Goal: Register for event/course

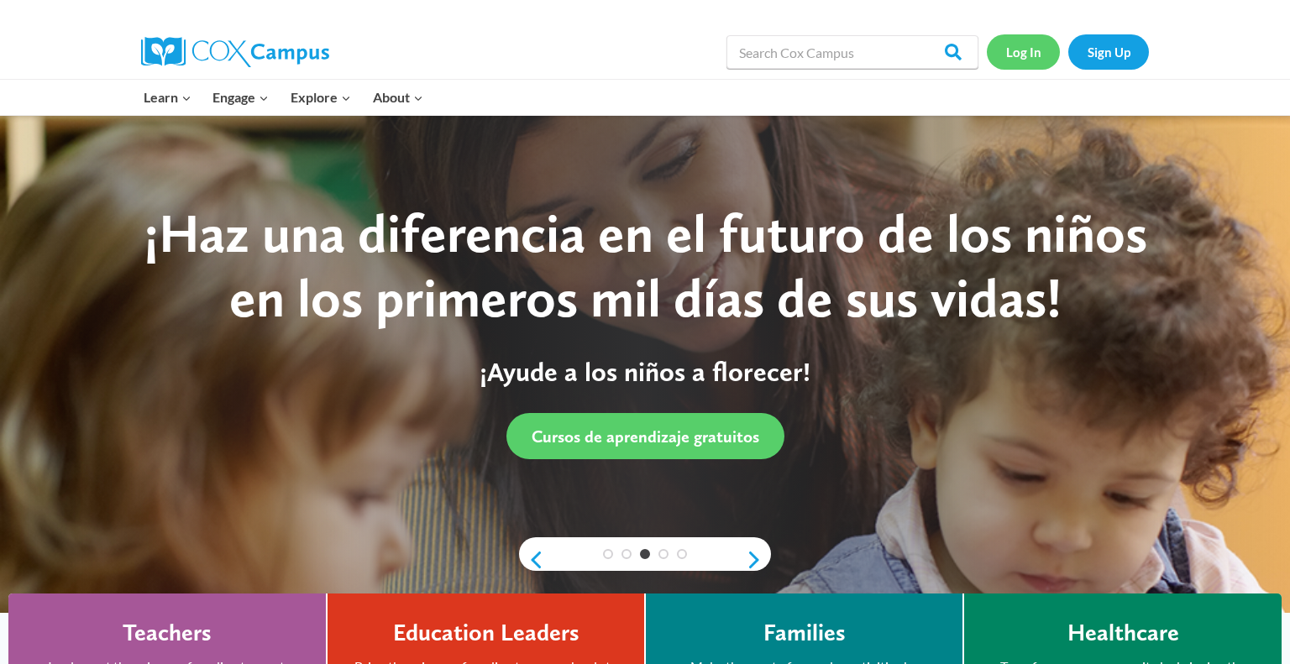
click at [1026, 63] on link "Log In" at bounding box center [1023, 51] width 73 height 34
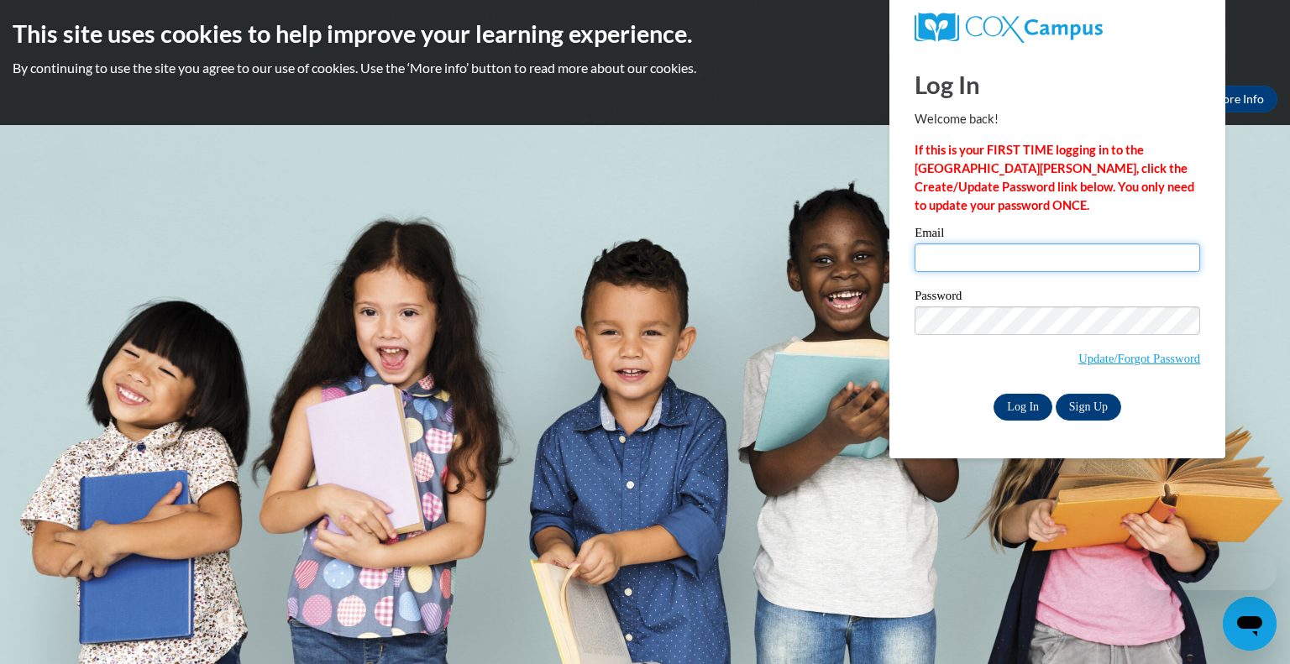
type input "dmccain@kewaskumschools.org"
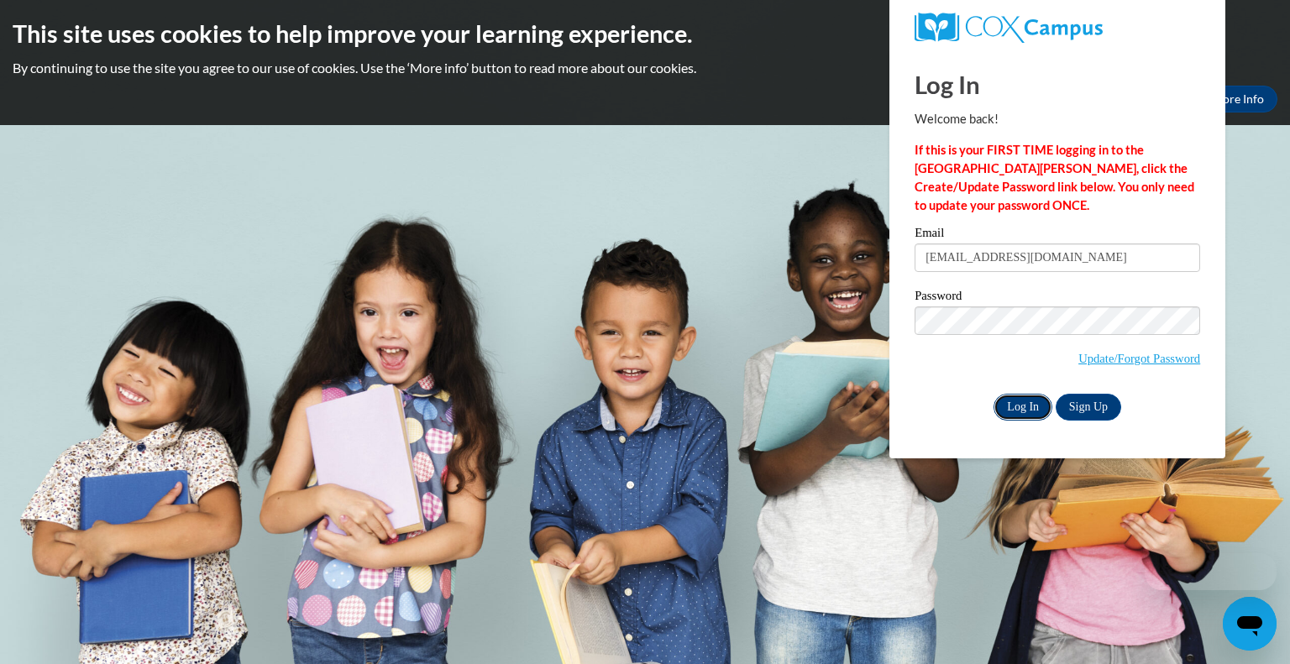
click at [1027, 404] on input "Log In" at bounding box center [1023, 407] width 59 height 27
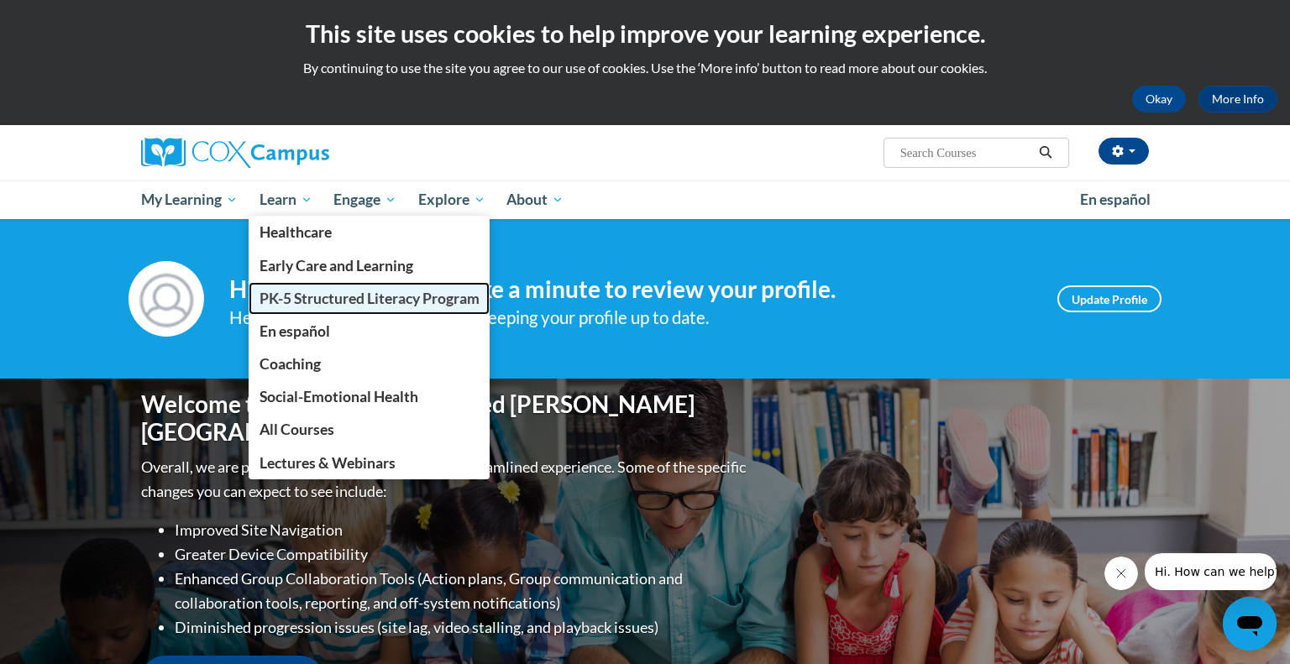
click at [324, 300] on span "PK-5 Structured Literacy Program" at bounding box center [370, 299] width 220 height 18
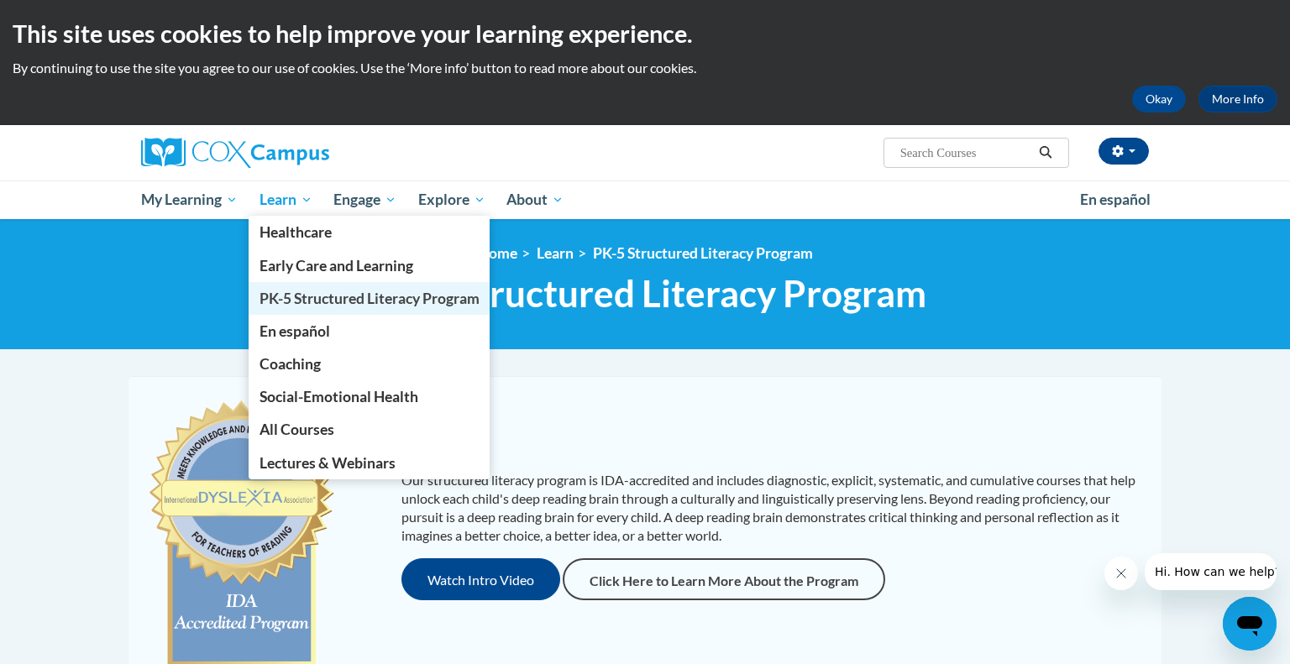
click at [323, 302] on span "PK-5 Structured Literacy Program" at bounding box center [370, 299] width 220 height 18
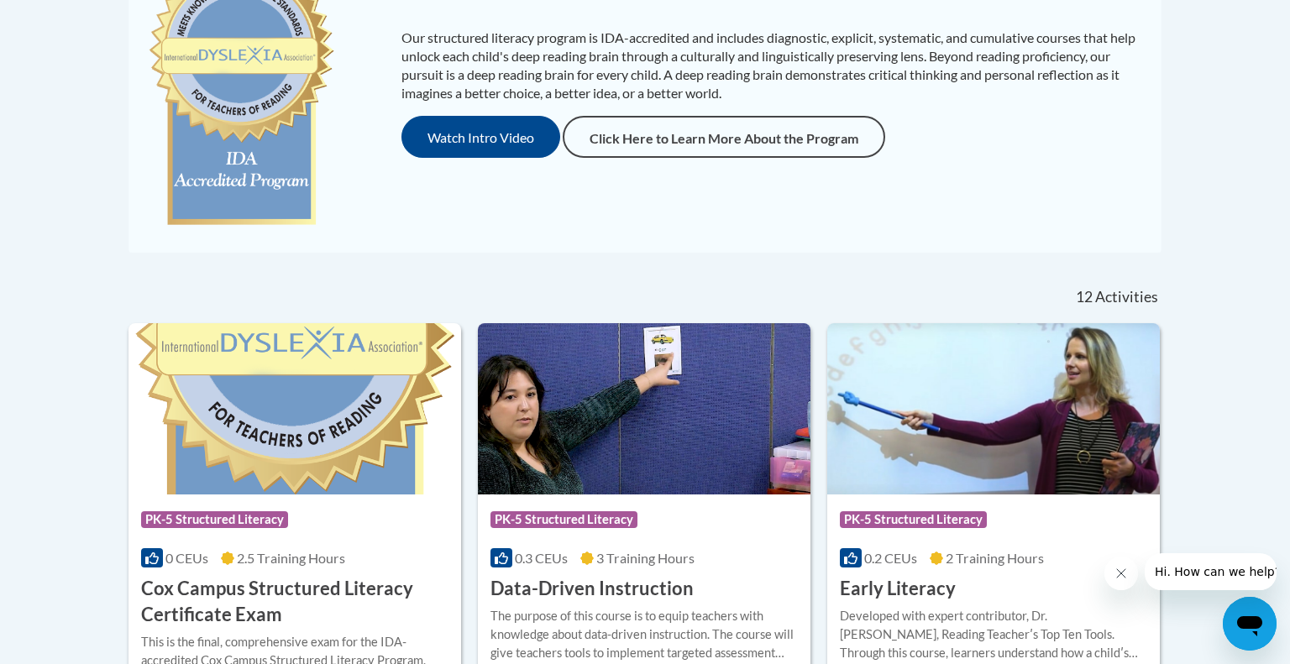
scroll to position [486, 0]
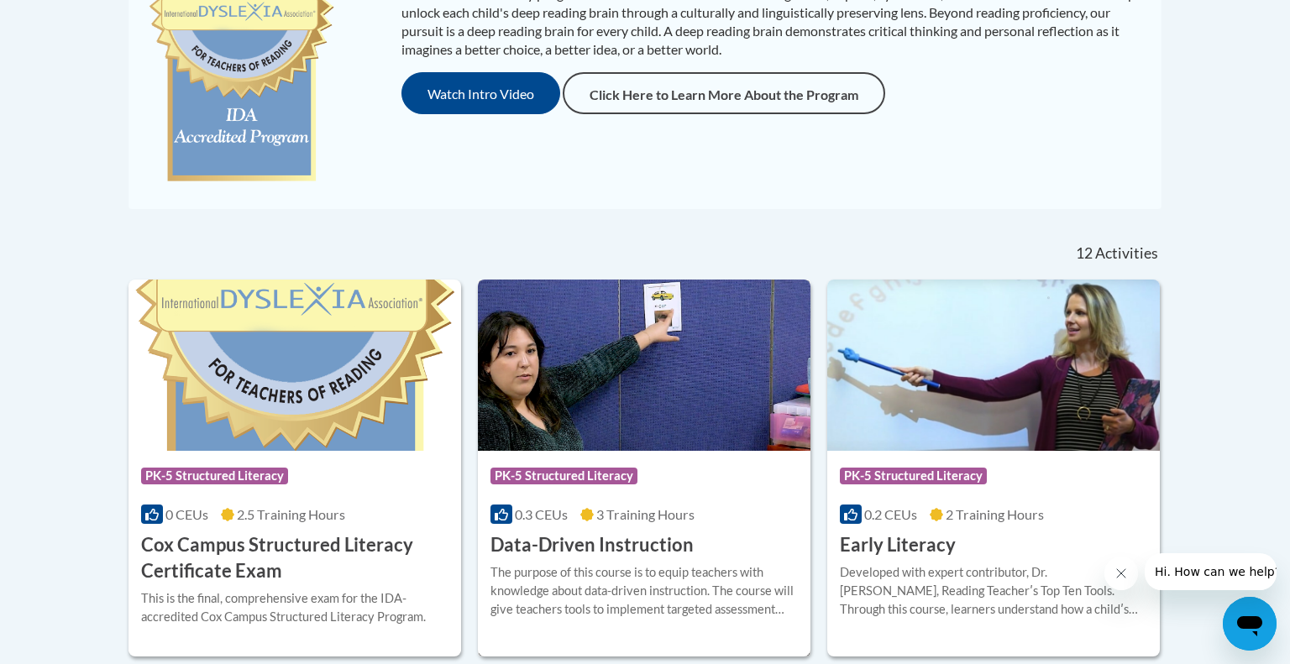
click at [654, 414] on img at bounding box center [644, 365] width 333 height 171
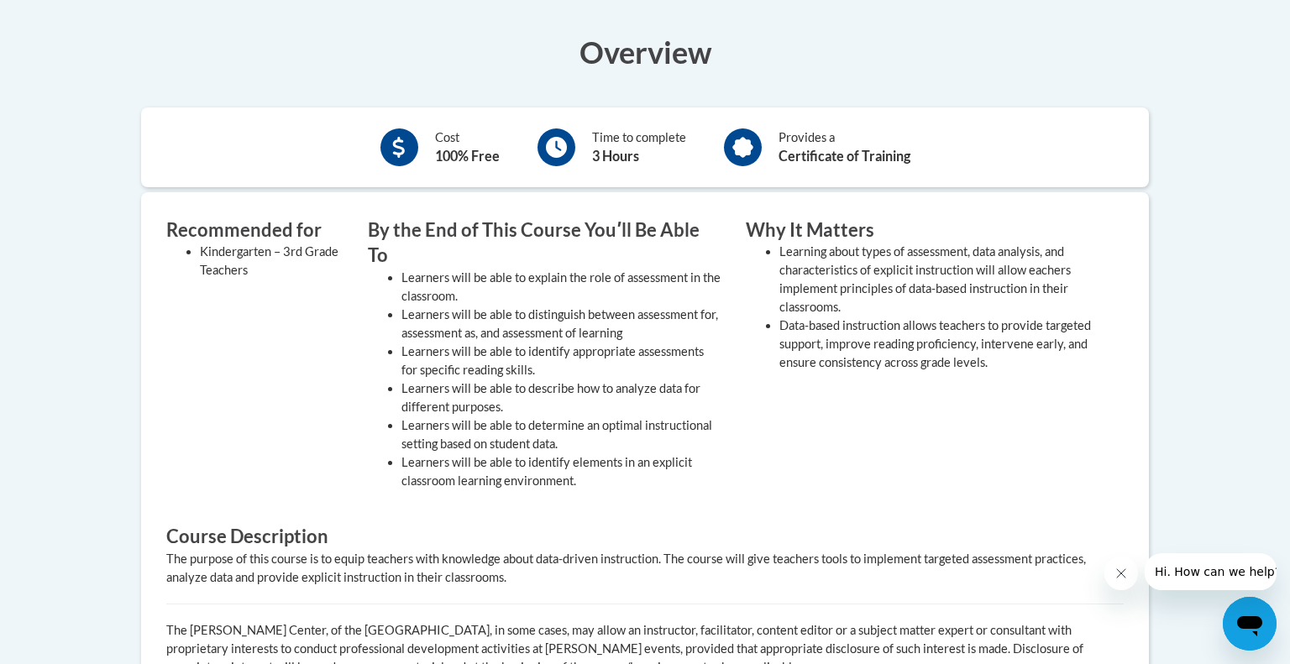
scroll to position [185, 0]
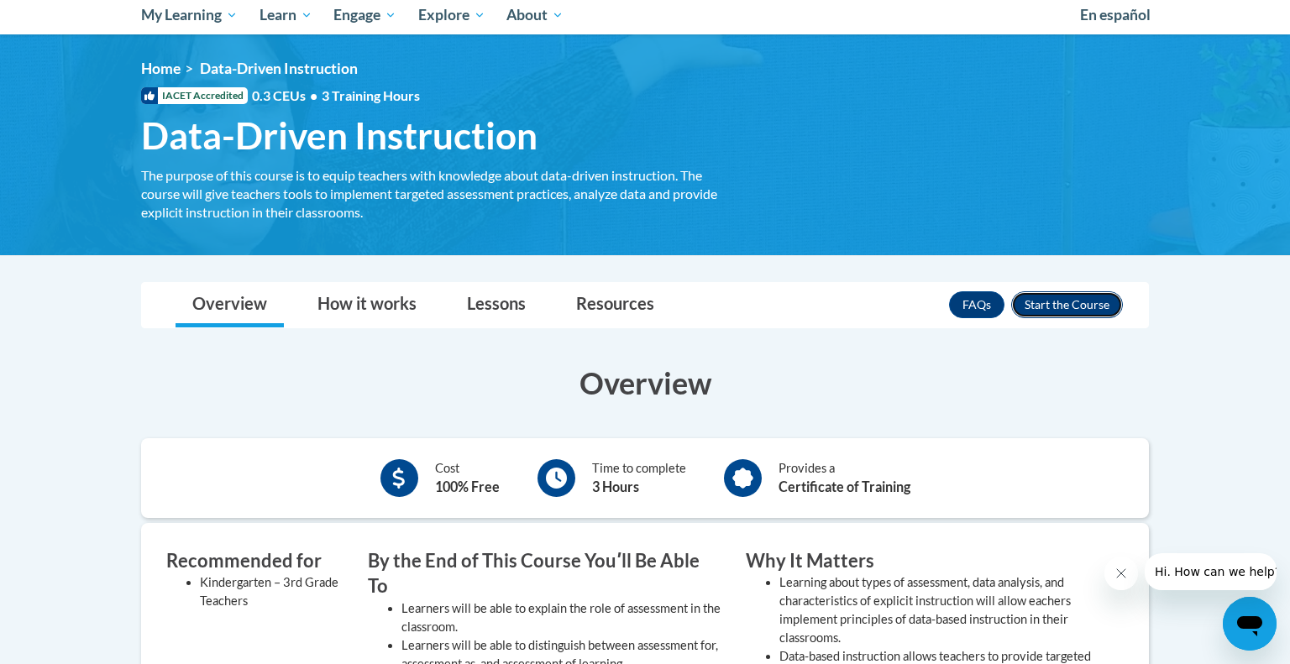
click at [1021, 307] on button "Enroll" at bounding box center [1067, 304] width 112 height 27
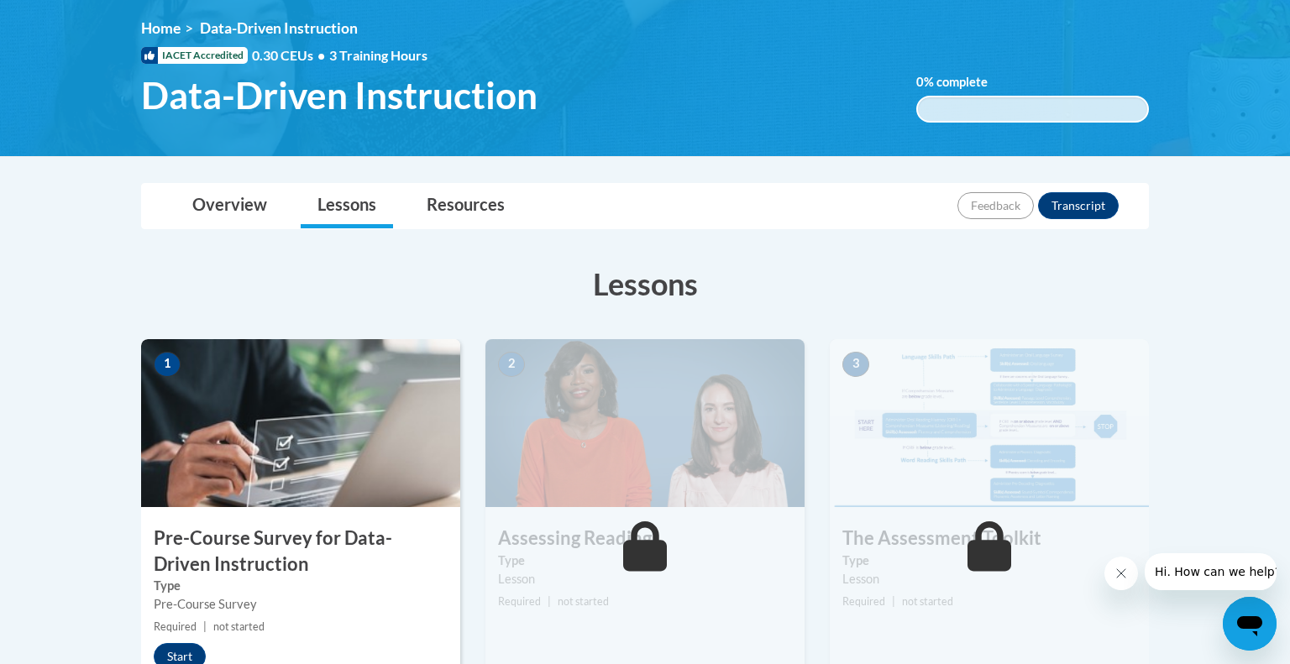
scroll to position [396, 0]
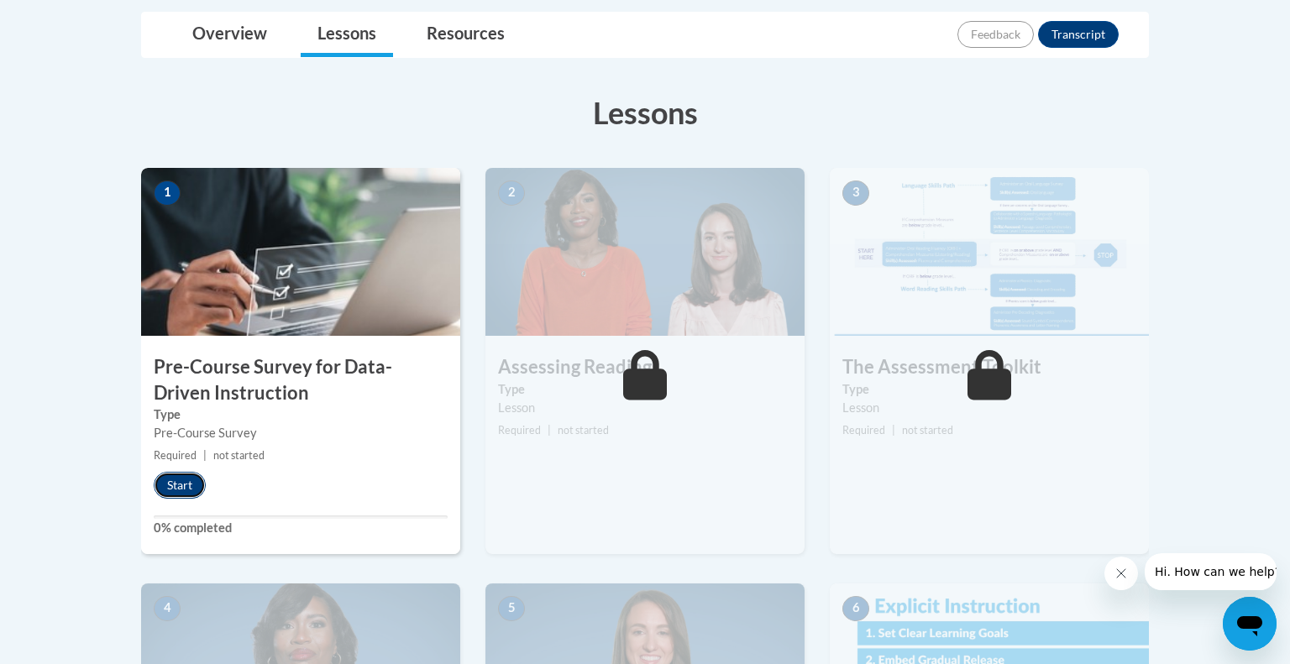
click at [169, 491] on button "Start" at bounding box center [180, 485] width 52 height 27
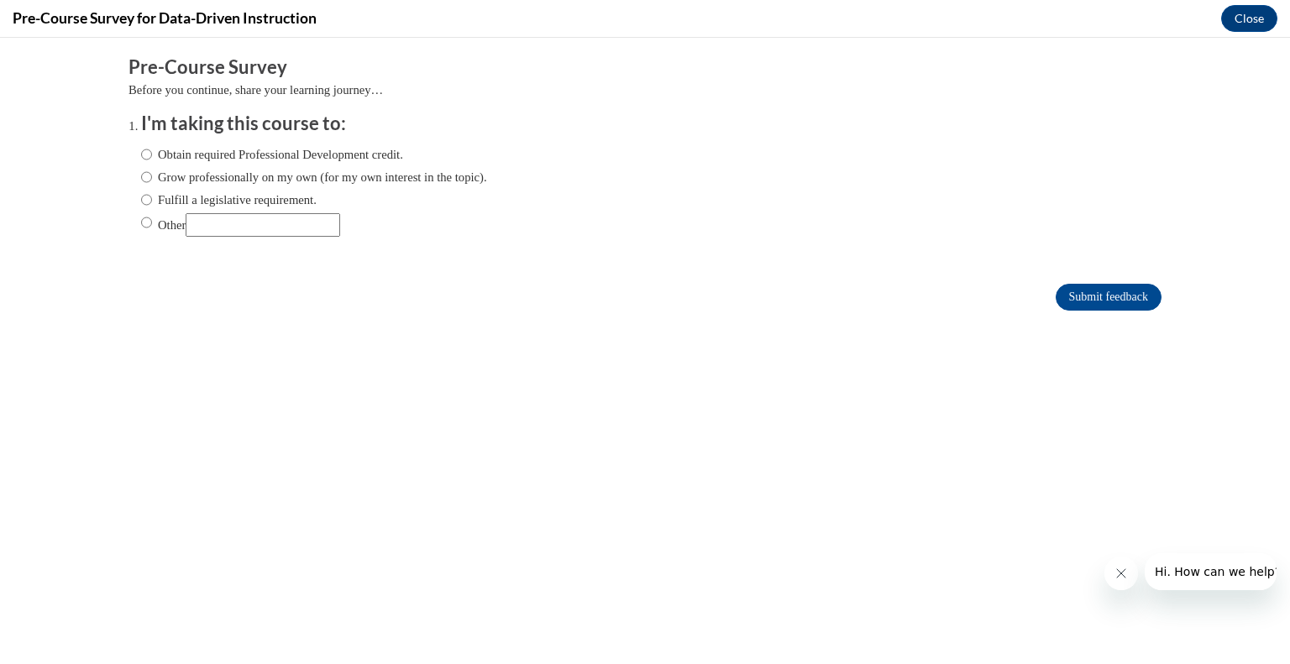
scroll to position [0, 0]
click at [142, 180] on input "Grow professionally on my own (for my own interest in the topic)." at bounding box center [146, 177] width 11 height 18
radio input "true"
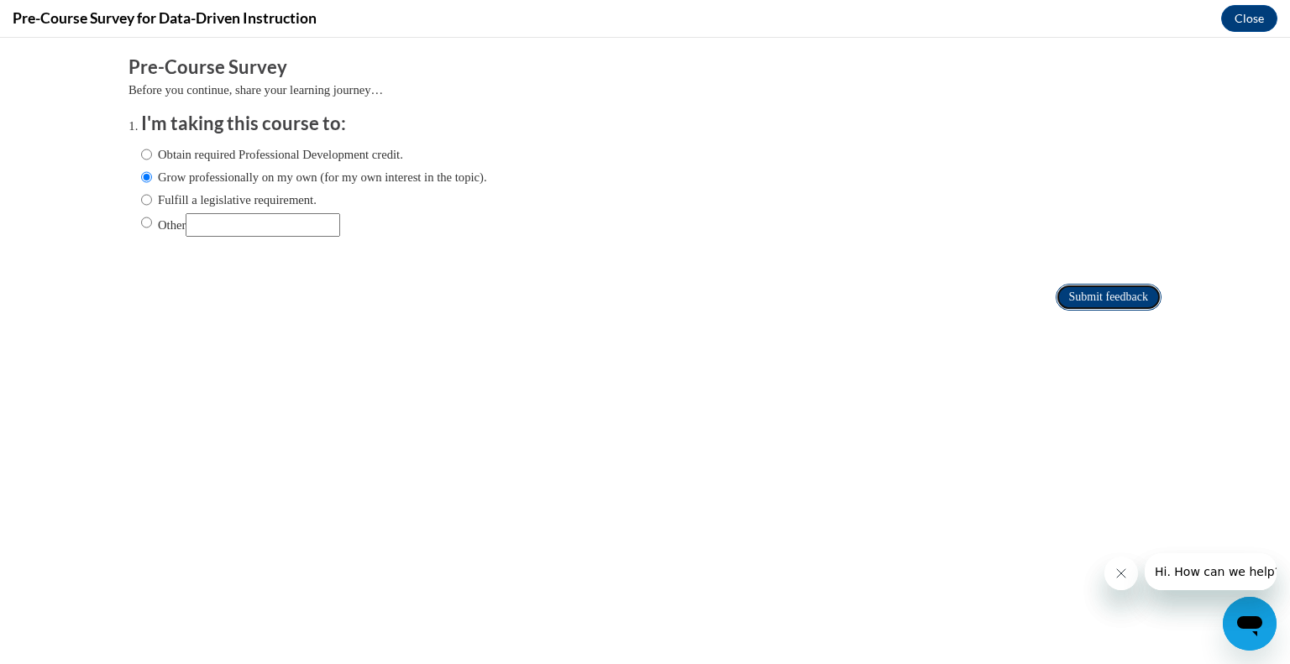
click at [1089, 304] on input "Submit feedback" at bounding box center [1109, 297] width 106 height 27
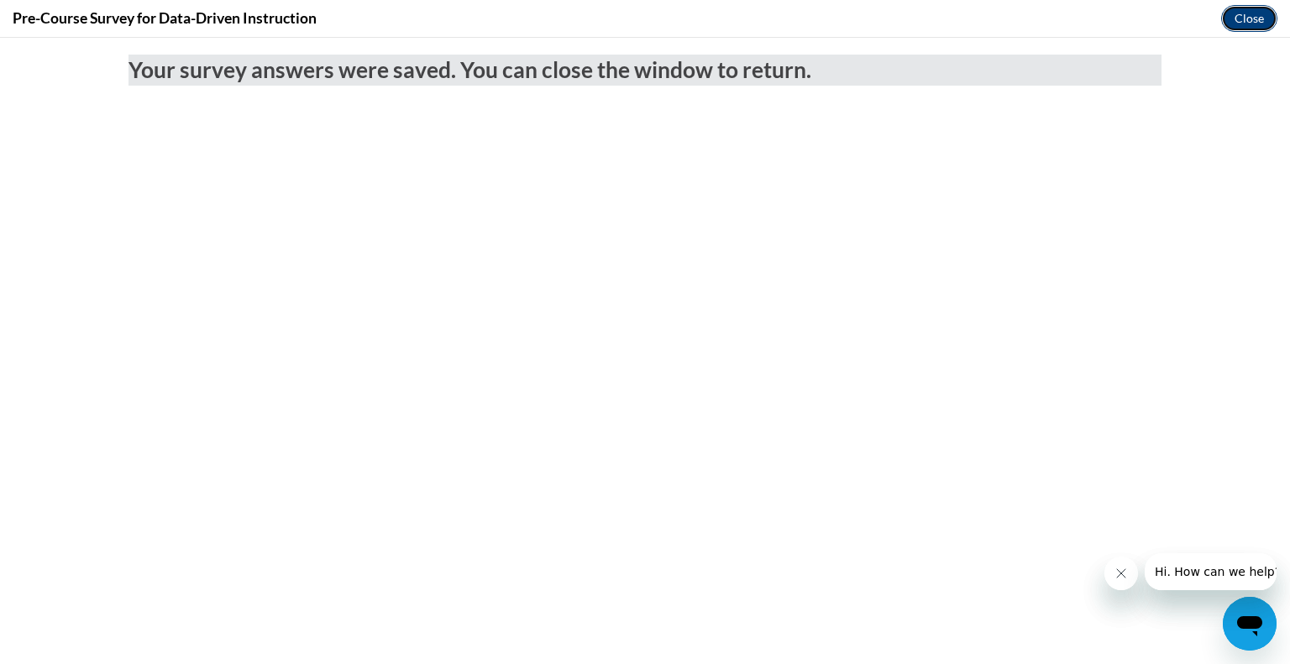
click at [1249, 16] on button "Close" at bounding box center [1249, 18] width 56 height 27
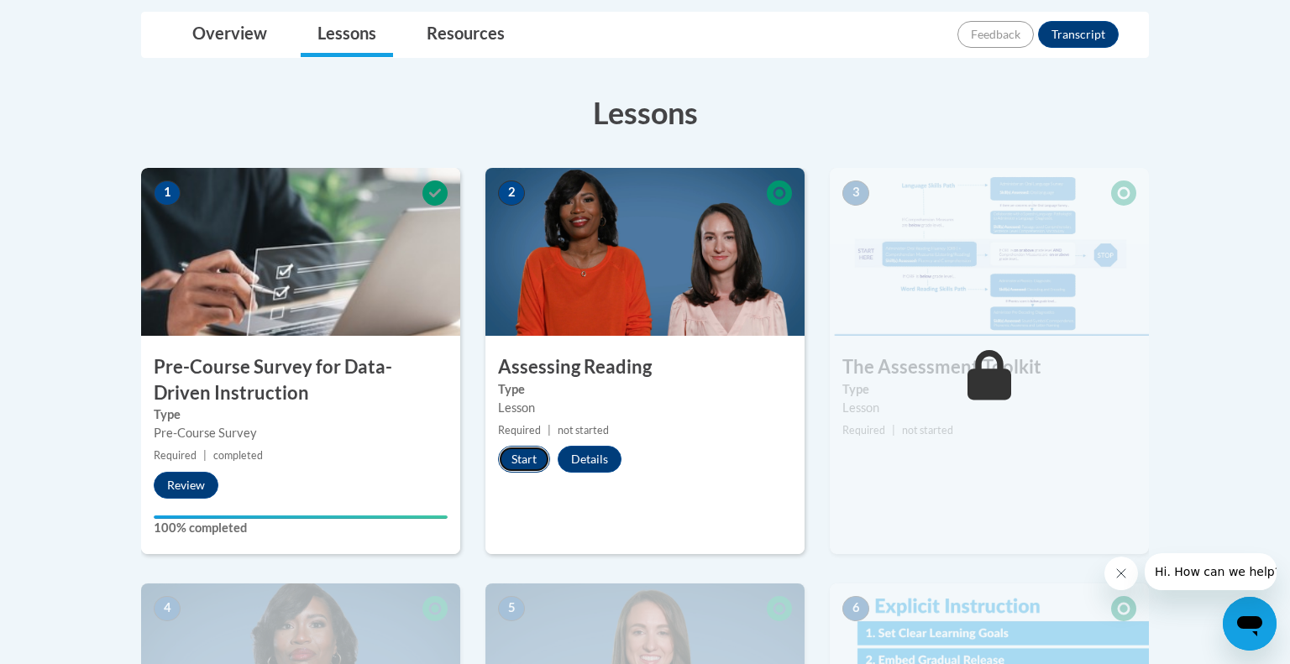
click at [541, 460] on button "Start" at bounding box center [524, 459] width 52 height 27
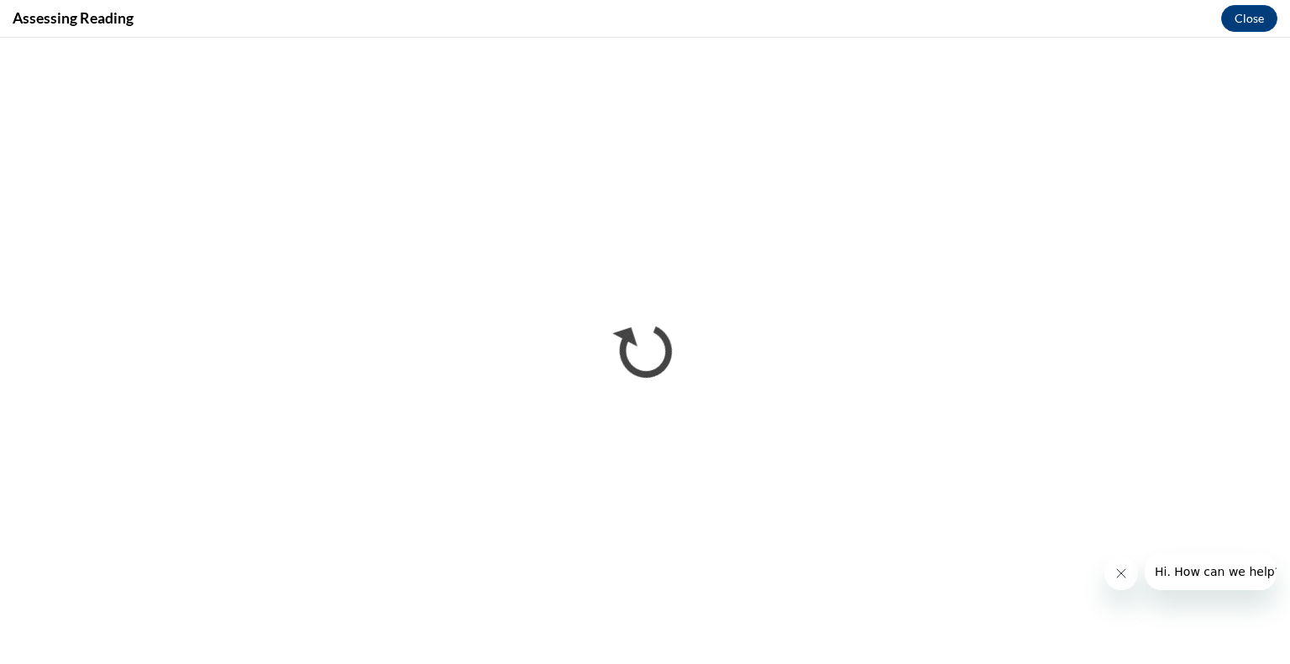
click at [1126, 577] on icon "Close message from company" at bounding box center [1121, 573] width 13 height 13
